Goal: Task Accomplishment & Management: Complete application form

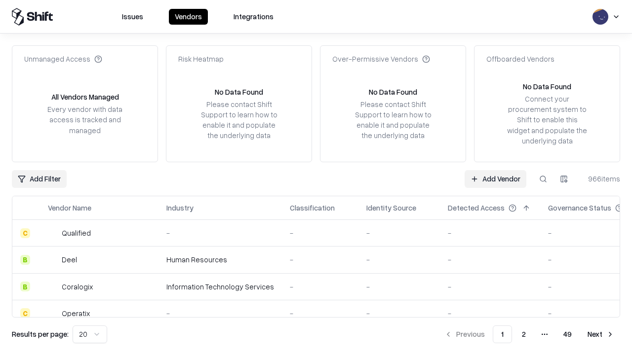
click at [495, 179] on link "Add Vendor" at bounding box center [496, 179] width 62 height 18
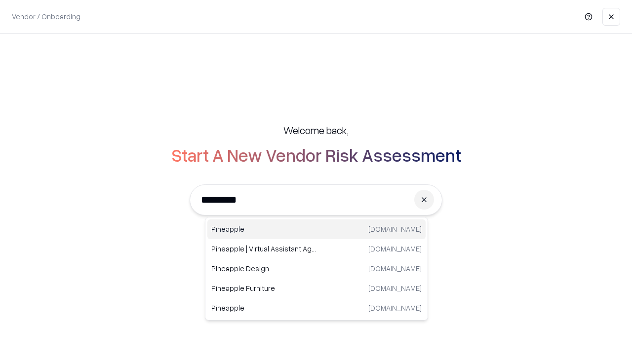
click at [316, 230] on div "Pineapple pineappleenergy.com" at bounding box center [316, 230] width 218 height 20
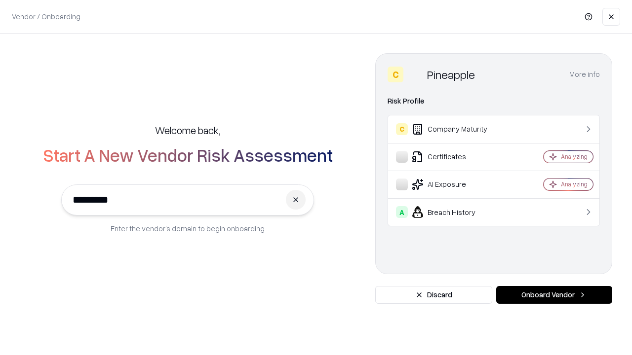
type input "*********"
click at [554, 295] on button "Onboard Vendor" at bounding box center [554, 295] width 116 height 18
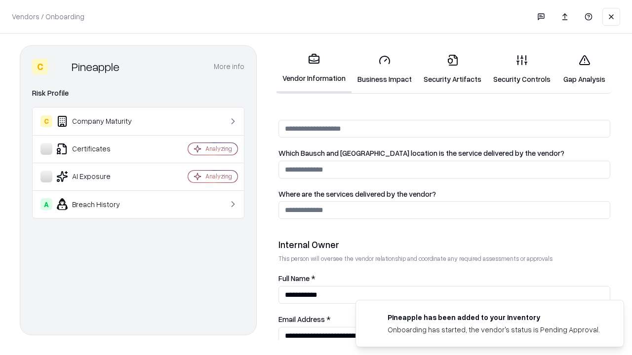
scroll to position [512, 0]
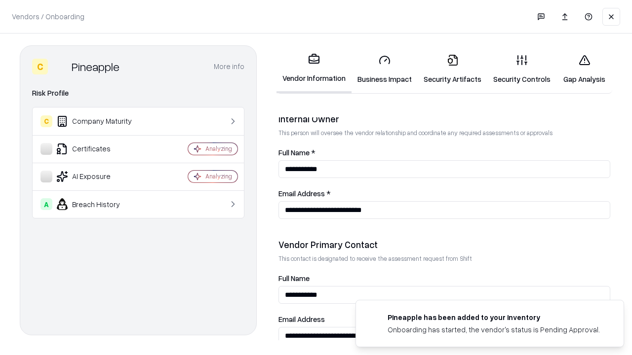
click at [385, 69] on link "Business Impact" at bounding box center [385, 69] width 66 height 46
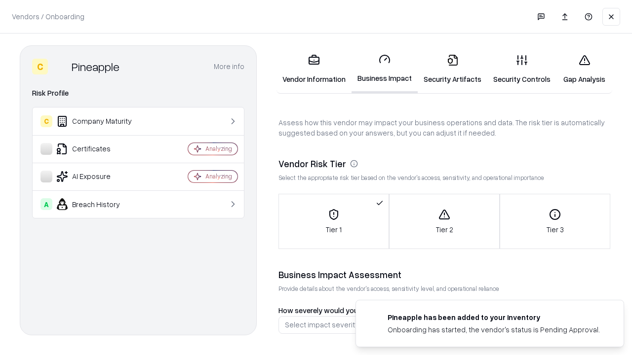
click at [452, 69] on link "Security Artifacts" at bounding box center [453, 69] width 70 height 46
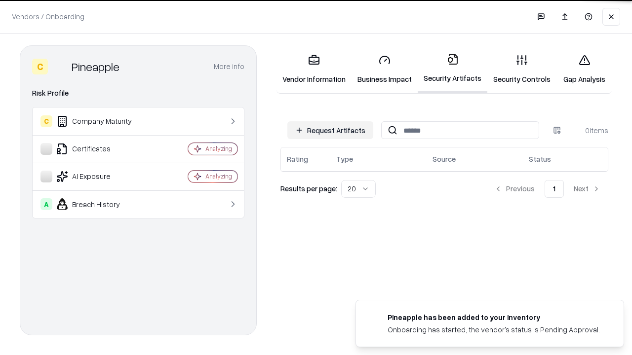
click at [330, 130] on button "Request Artifacts" at bounding box center [330, 130] width 86 height 18
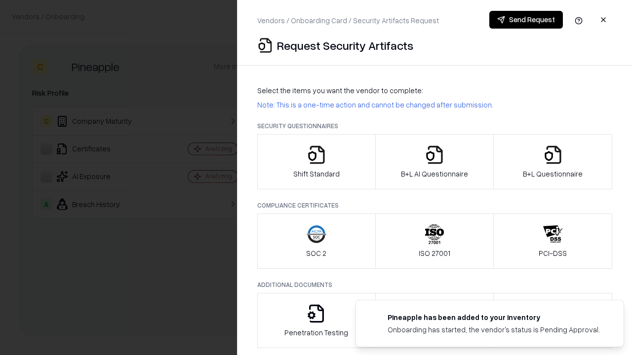
click at [316, 162] on icon "button" at bounding box center [317, 155] width 20 height 20
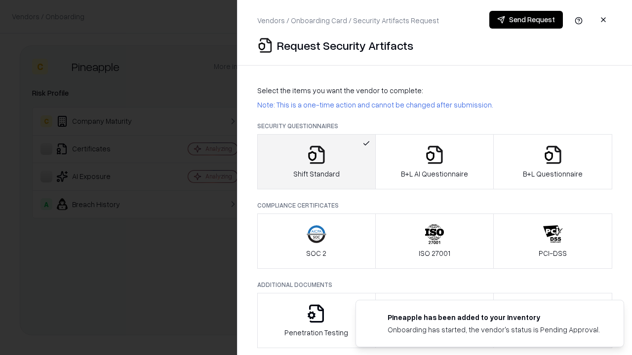
click at [526, 20] on button "Send Request" at bounding box center [526, 20] width 74 height 18
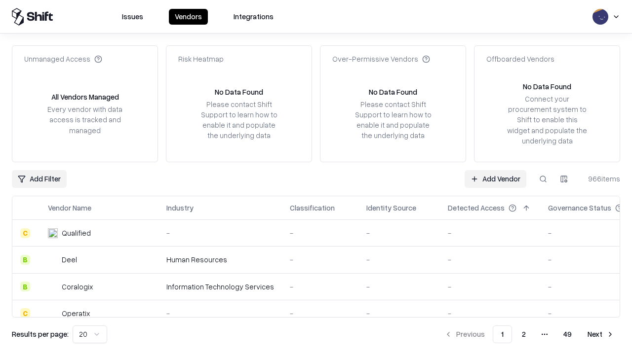
click at [543, 179] on button at bounding box center [543, 179] width 18 height 18
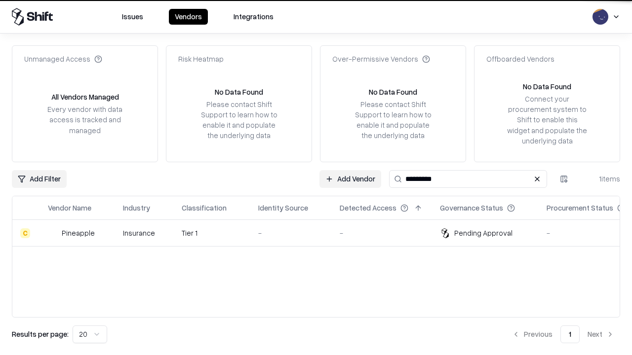
type input "*********"
click at [322, 233] on div "-" at bounding box center [291, 233] width 66 height 10
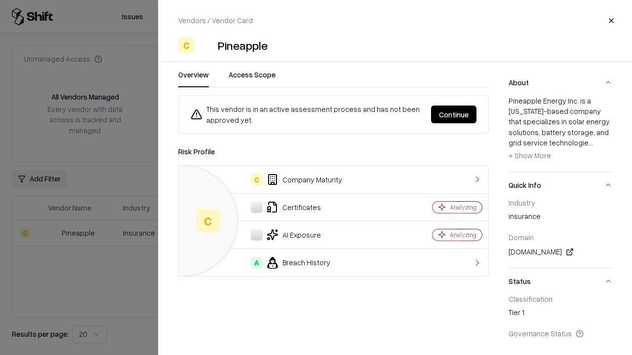
click at [454, 115] on button "Continue" at bounding box center [453, 115] width 45 height 18
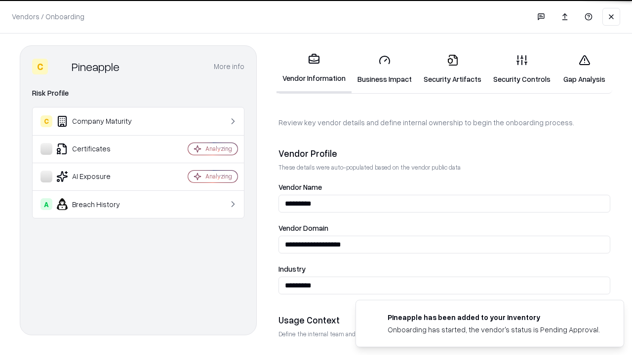
click at [452, 69] on link "Security Artifacts" at bounding box center [453, 69] width 70 height 46
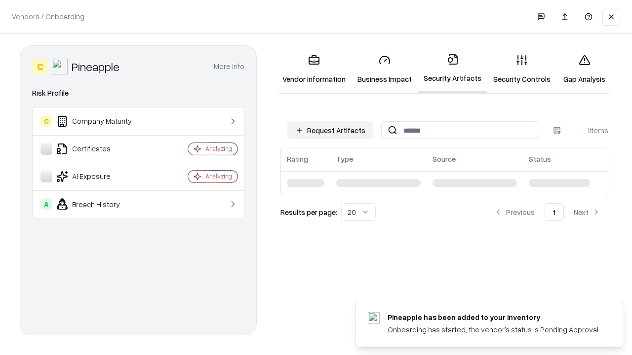
click at [522, 69] on link "Security Controls" at bounding box center [521, 69] width 69 height 46
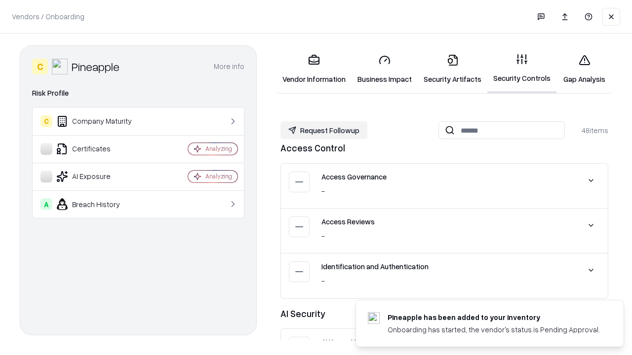
click at [324, 130] on button "Request Followup" at bounding box center [323, 130] width 87 height 18
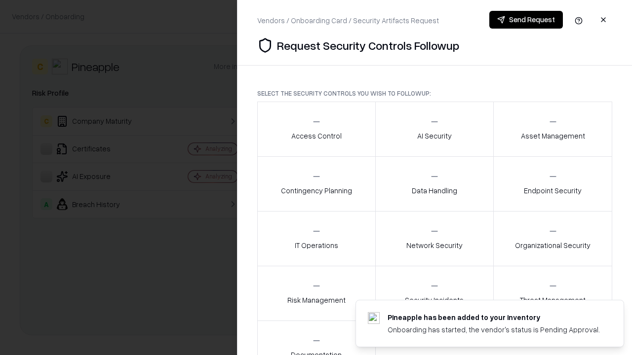
click at [316, 129] on div "Access Control" at bounding box center [316, 129] width 50 height 24
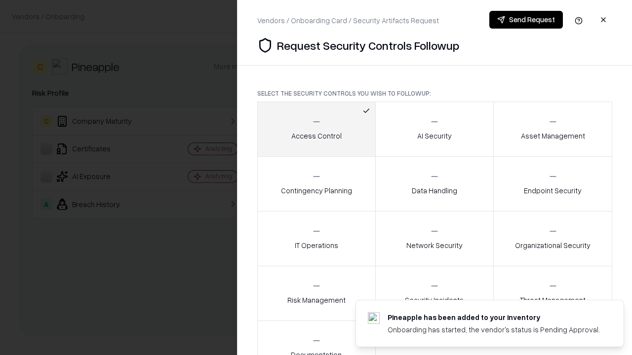
click at [526, 20] on button "Send Request" at bounding box center [526, 20] width 74 height 18
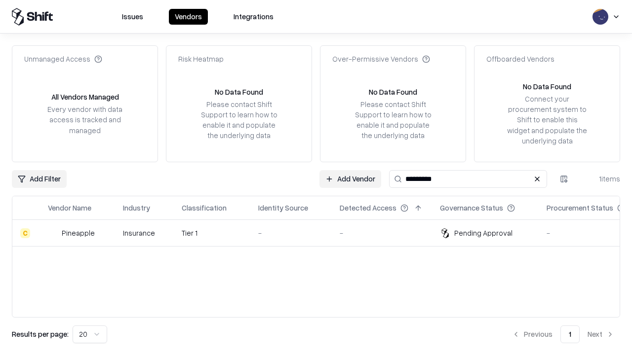
type input "*********"
click at [322, 233] on div "-" at bounding box center [291, 233] width 66 height 10
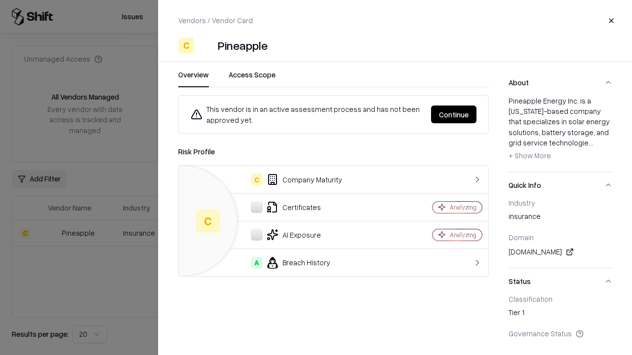
click at [454, 115] on button "Continue" at bounding box center [453, 115] width 45 height 18
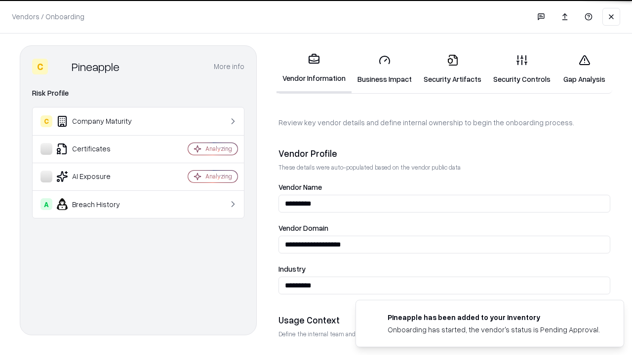
click at [584, 69] on link "Gap Analysis" at bounding box center [584, 69] width 56 height 46
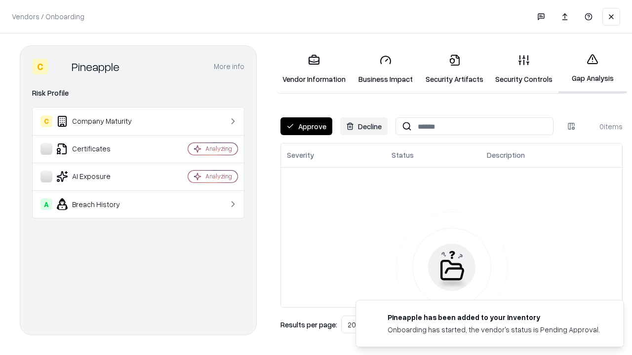
click at [306, 126] on button "Approve" at bounding box center [306, 127] width 52 height 18
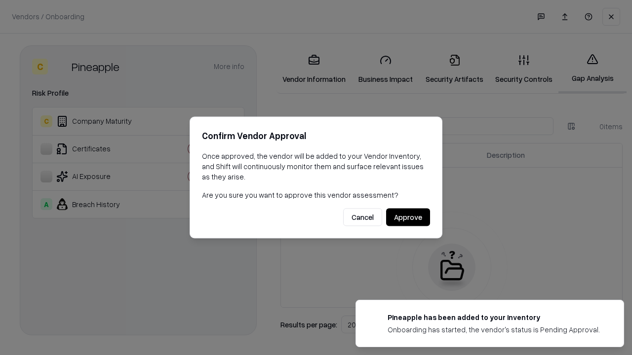
click at [408, 217] on button "Approve" at bounding box center [408, 218] width 44 height 18
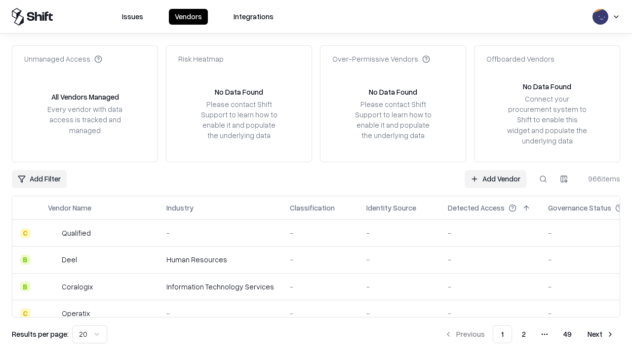
type input "*********"
click at [495, 179] on link "Add Vendor" at bounding box center [496, 179] width 62 height 18
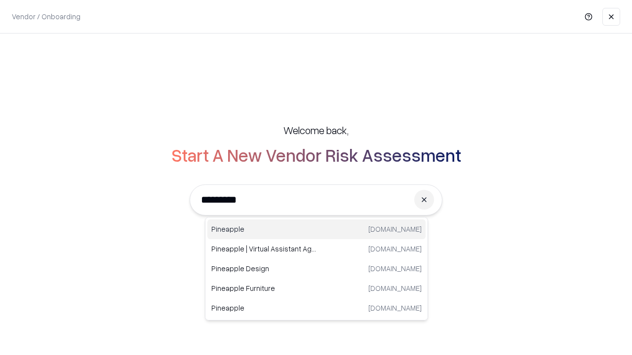
click at [316, 230] on div "Pineapple pineappleenergy.com" at bounding box center [316, 230] width 218 height 20
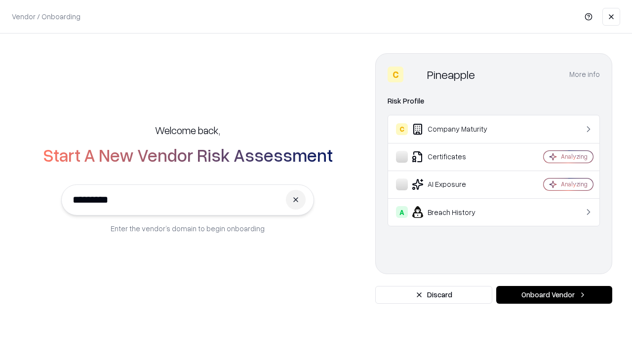
type input "*********"
click at [554, 295] on button "Onboard Vendor" at bounding box center [554, 295] width 116 height 18
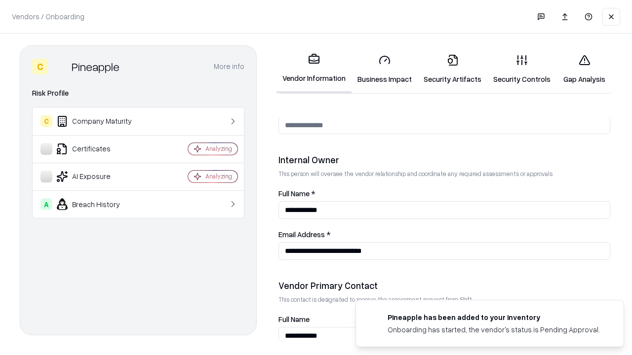
scroll to position [512, 0]
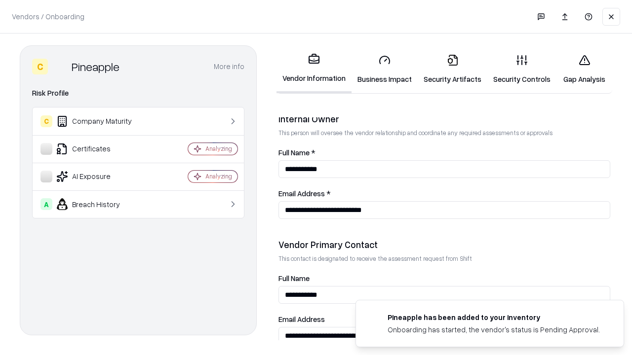
click at [584, 69] on link "Gap Analysis" at bounding box center [584, 69] width 56 height 46
